Goal: Task Accomplishment & Management: Use online tool/utility

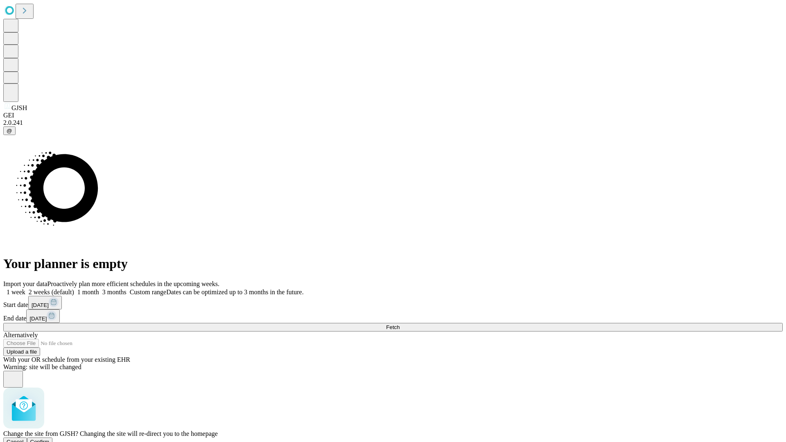
click at [50, 439] on span "Confirm" at bounding box center [39, 442] width 19 height 6
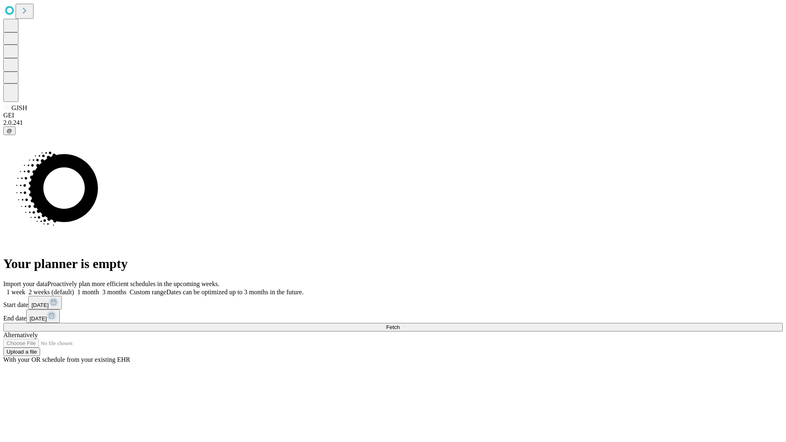
click at [74, 289] on label "2 weeks (default)" at bounding box center [49, 292] width 49 height 7
click at [400, 324] on span "Fetch" at bounding box center [393, 327] width 14 height 6
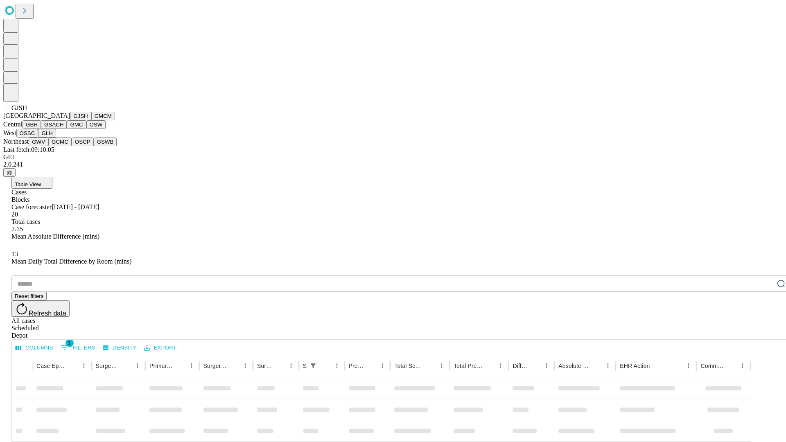
click at [91, 120] on button "GMCM" at bounding box center [103, 116] width 24 height 9
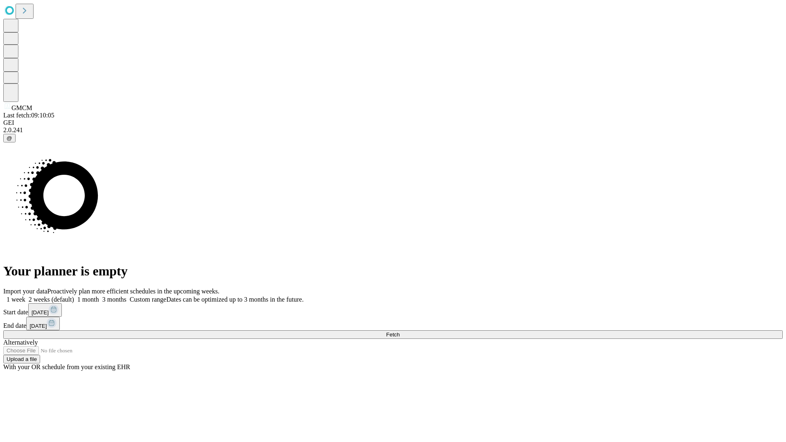
click at [74, 296] on label "2 weeks (default)" at bounding box center [49, 299] width 49 height 7
click at [400, 332] on span "Fetch" at bounding box center [393, 335] width 14 height 6
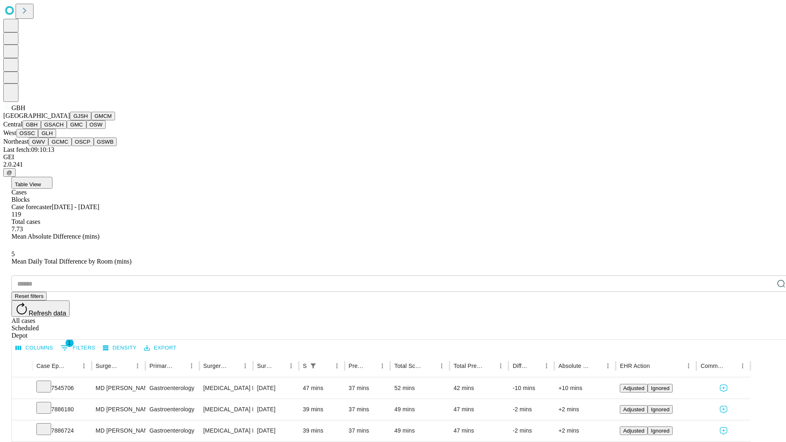
click at [63, 129] on button "GSACH" at bounding box center [54, 124] width 26 height 9
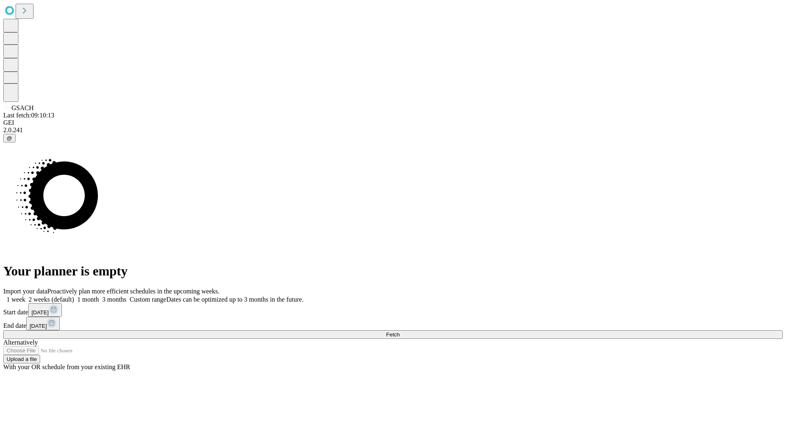
click at [74, 296] on label "2 weeks (default)" at bounding box center [49, 299] width 49 height 7
click at [400, 332] on span "Fetch" at bounding box center [393, 335] width 14 height 6
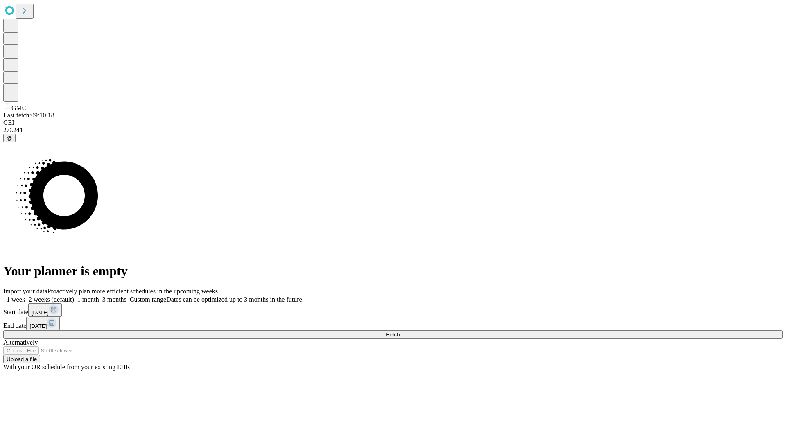
click at [74, 296] on label "2 weeks (default)" at bounding box center [49, 299] width 49 height 7
click at [400, 332] on span "Fetch" at bounding box center [393, 335] width 14 height 6
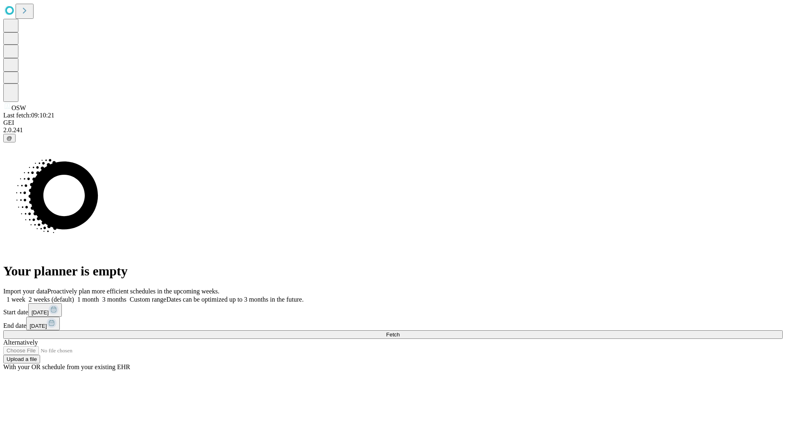
click at [400, 332] on span "Fetch" at bounding box center [393, 335] width 14 height 6
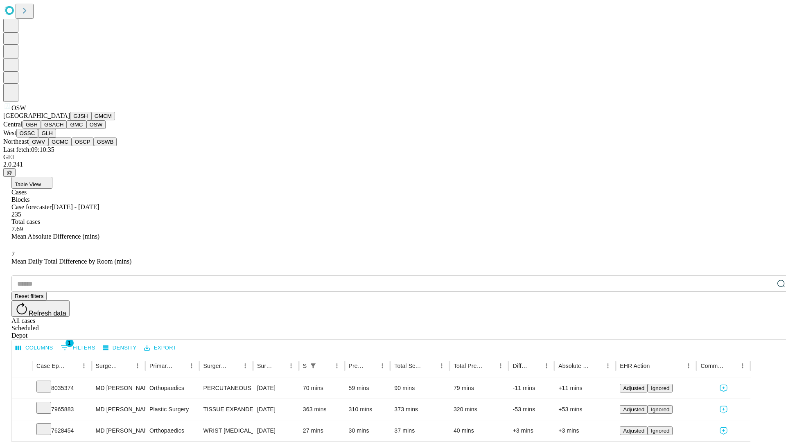
click at [38, 138] on button "OSSC" at bounding box center [27, 133] width 22 height 9
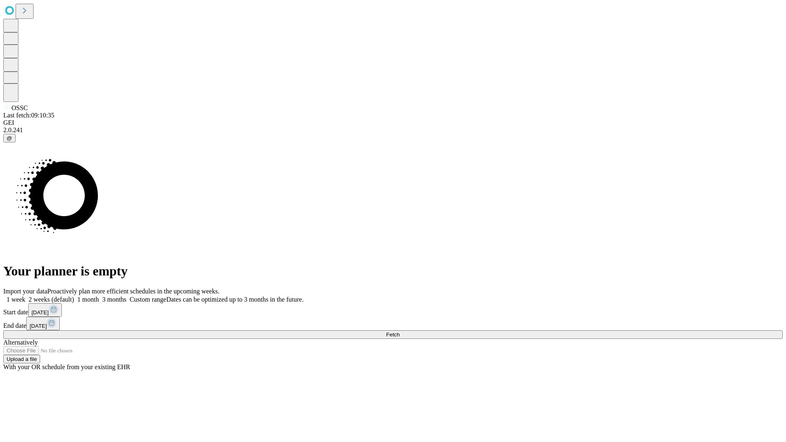
click at [74, 296] on label "2 weeks (default)" at bounding box center [49, 299] width 49 height 7
click at [400, 332] on span "Fetch" at bounding box center [393, 335] width 14 height 6
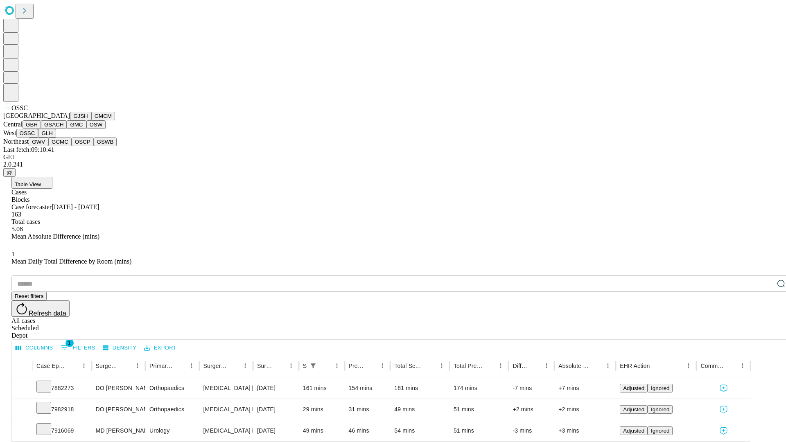
click at [56, 138] on button "GLH" at bounding box center [47, 133] width 18 height 9
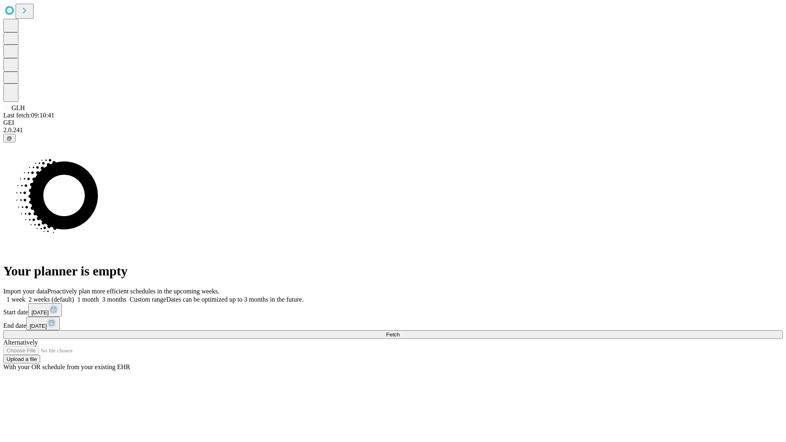
click at [74, 296] on label "2 weeks (default)" at bounding box center [49, 299] width 49 height 7
click at [400, 332] on span "Fetch" at bounding box center [393, 335] width 14 height 6
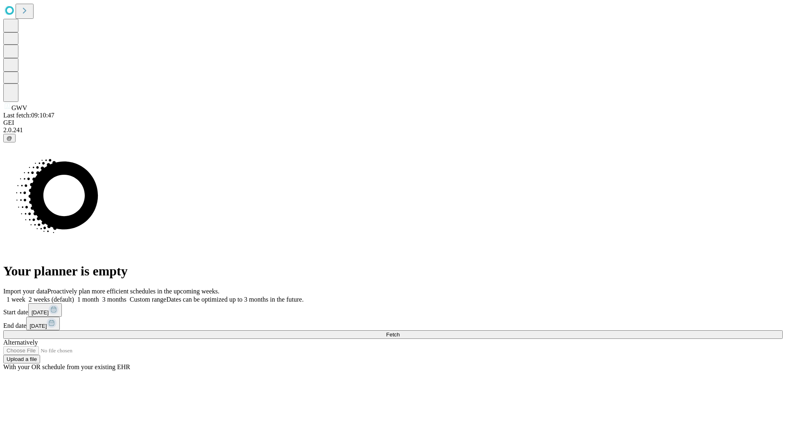
click at [74, 296] on label "2 weeks (default)" at bounding box center [49, 299] width 49 height 7
click at [400, 332] on span "Fetch" at bounding box center [393, 335] width 14 height 6
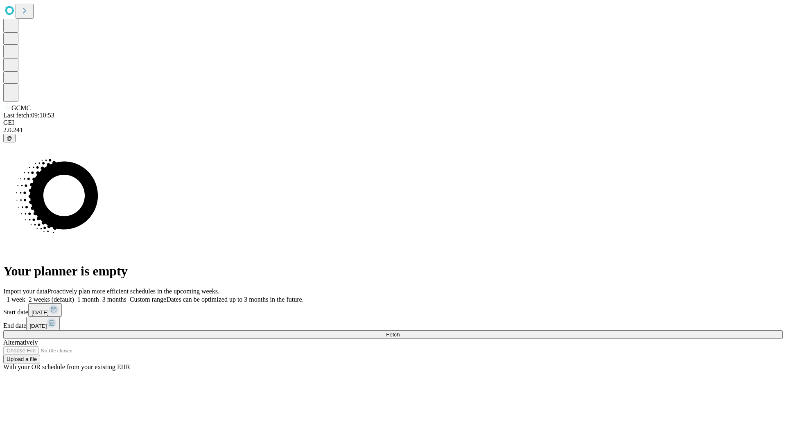
click at [74, 296] on label "2 weeks (default)" at bounding box center [49, 299] width 49 height 7
click at [400, 332] on span "Fetch" at bounding box center [393, 335] width 14 height 6
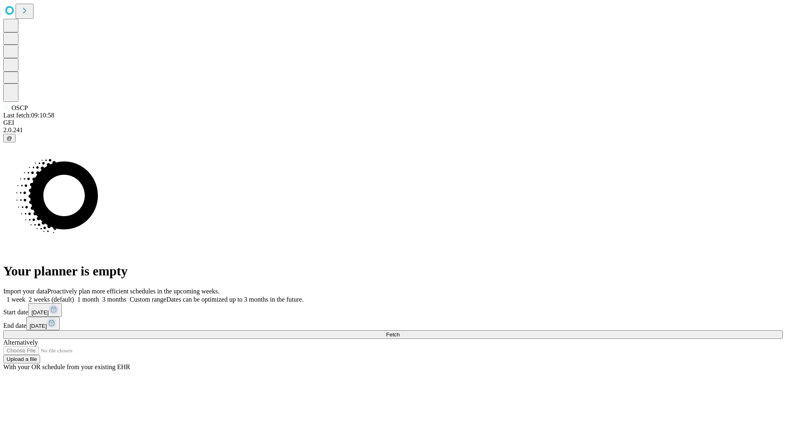
click at [400, 332] on span "Fetch" at bounding box center [393, 335] width 14 height 6
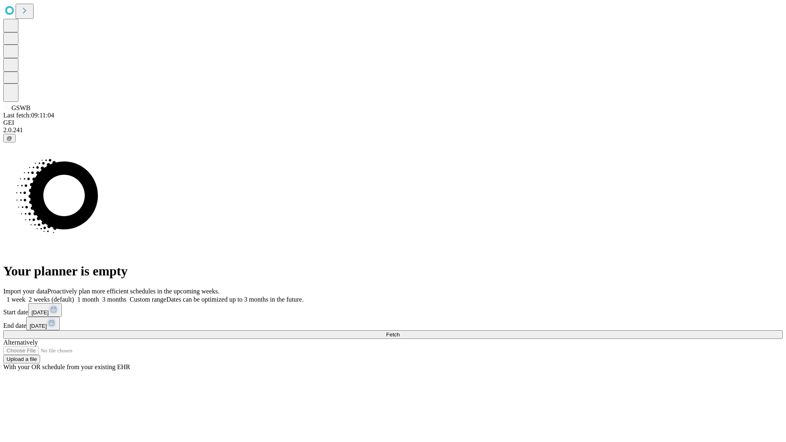
click at [74, 296] on label "2 weeks (default)" at bounding box center [49, 299] width 49 height 7
click at [400, 332] on span "Fetch" at bounding box center [393, 335] width 14 height 6
